Goal: Task Accomplishment & Management: Manage account settings

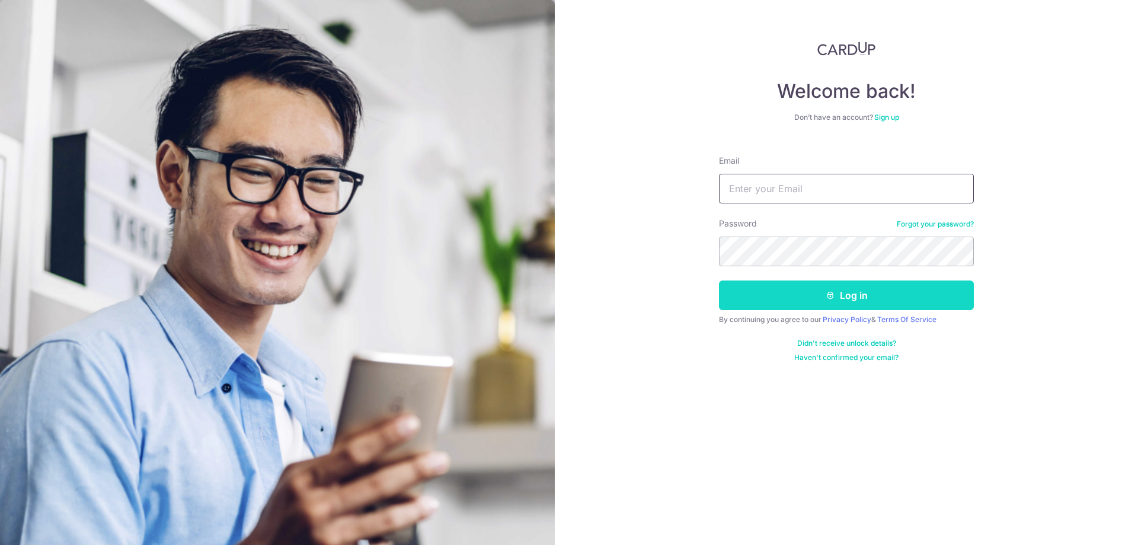
type input "[EMAIL_ADDRESS][DOMAIN_NAME]"
click at [858, 295] on button "Log in" at bounding box center [846, 295] width 255 height 30
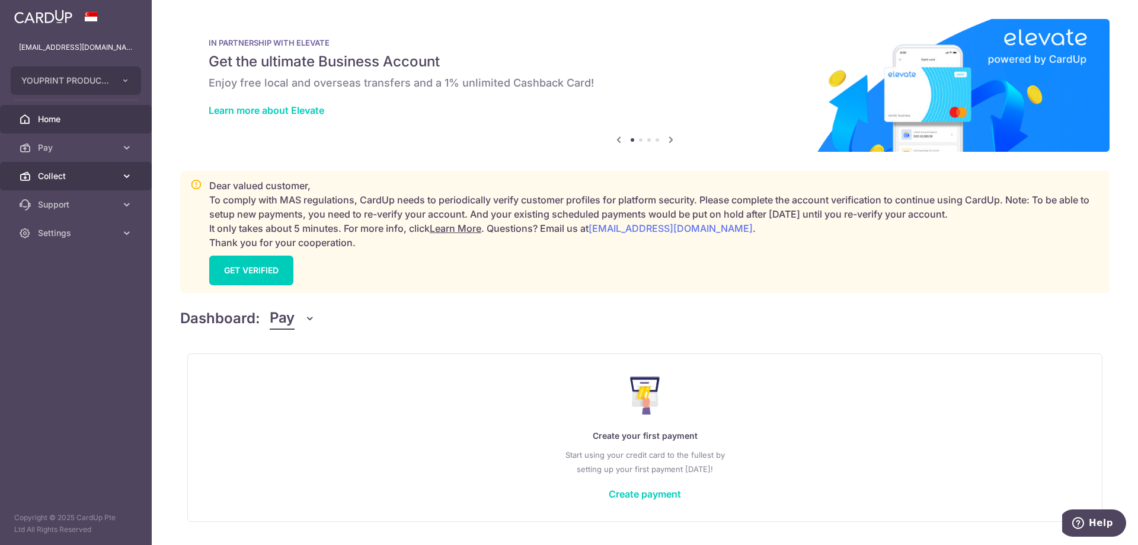
click at [57, 171] on span "Collect" at bounding box center [77, 176] width 78 height 12
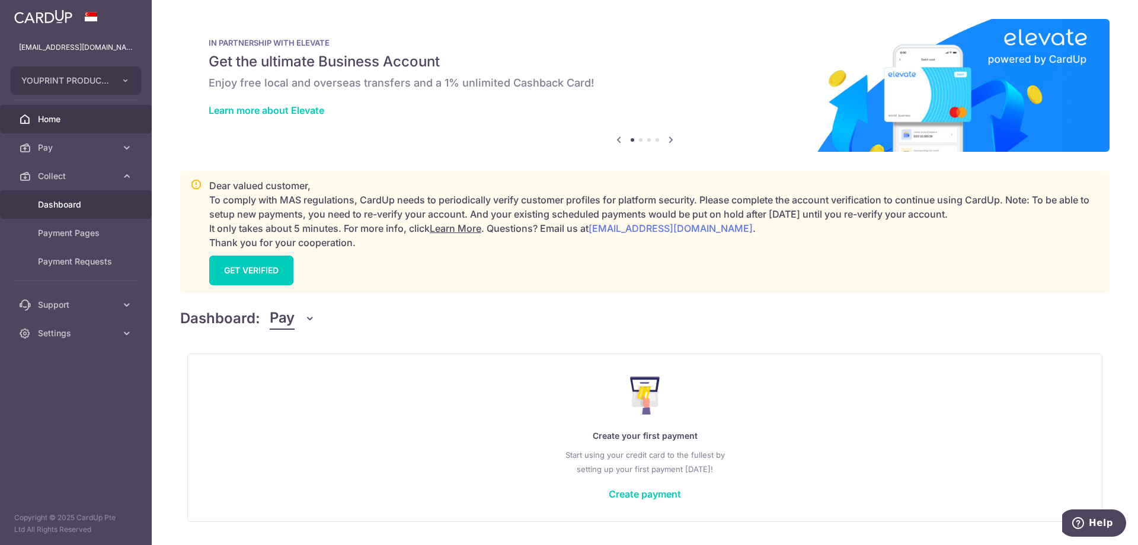
click at [66, 210] on link "Dashboard" at bounding box center [76, 204] width 152 height 28
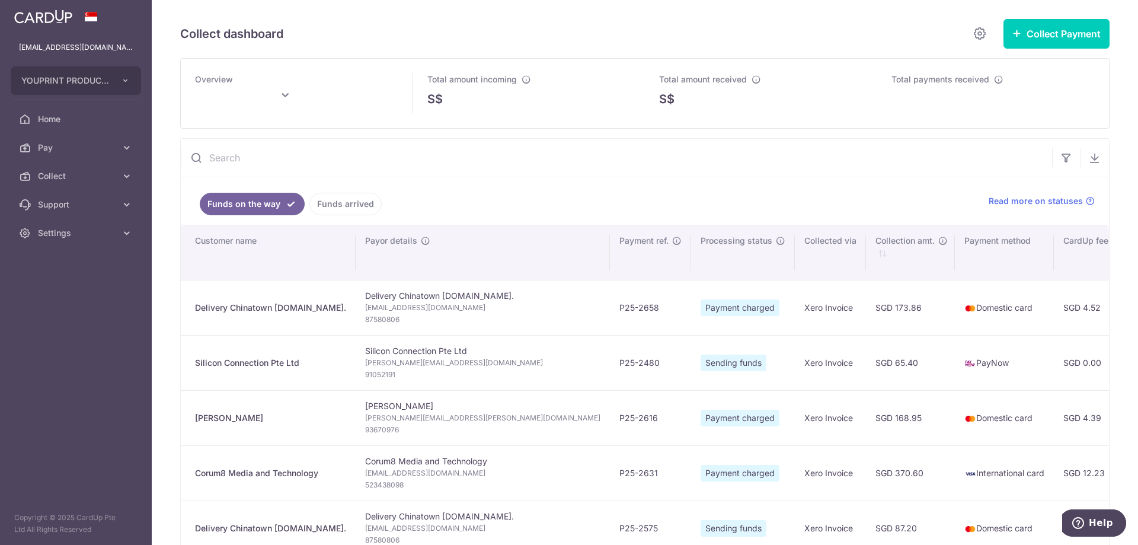
type input "[DATE]"
